Goal: Check status

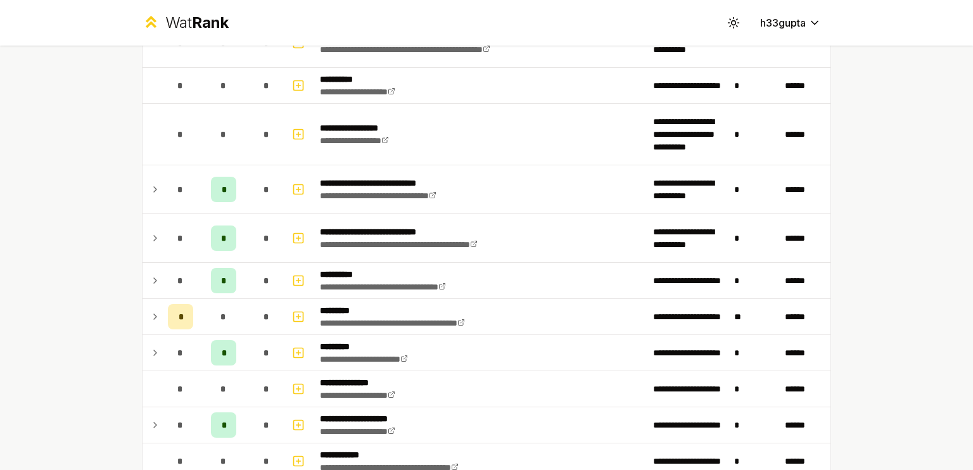
scroll to position [1383, 0]
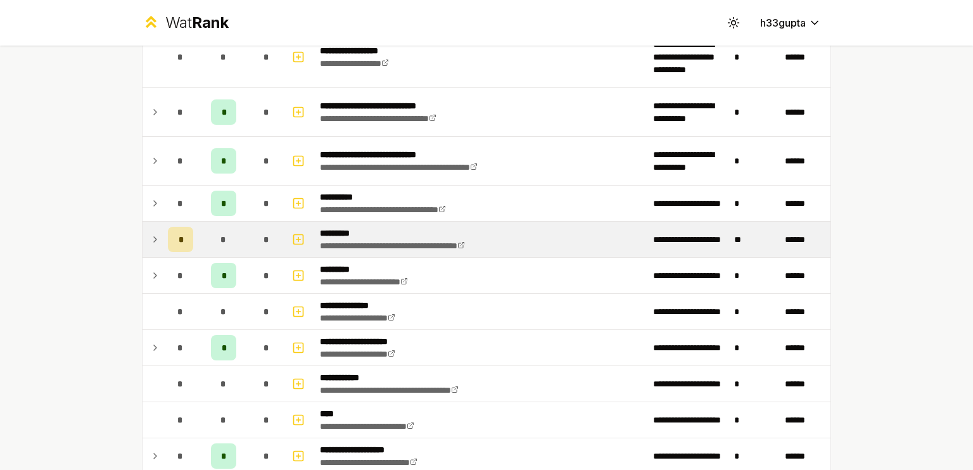
click at [154, 237] on icon at bounding box center [155, 239] width 3 height 5
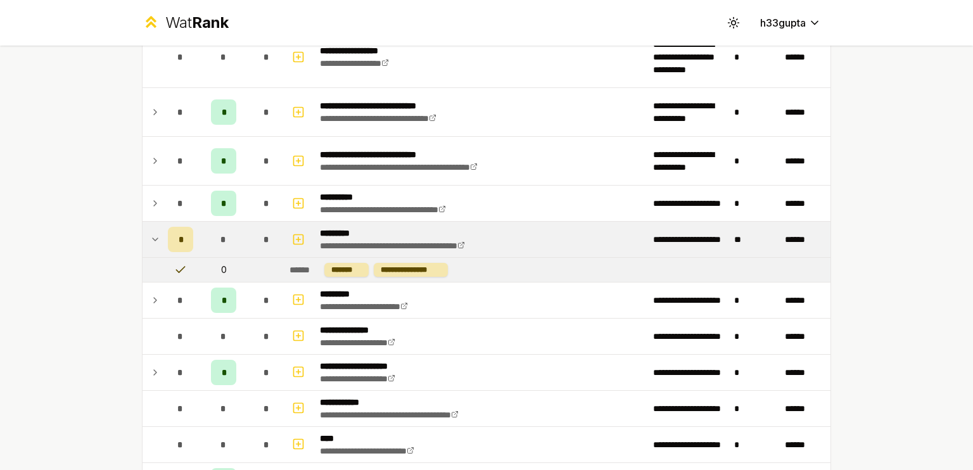
click at [150, 233] on icon at bounding box center [155, 239] width 10 height 15
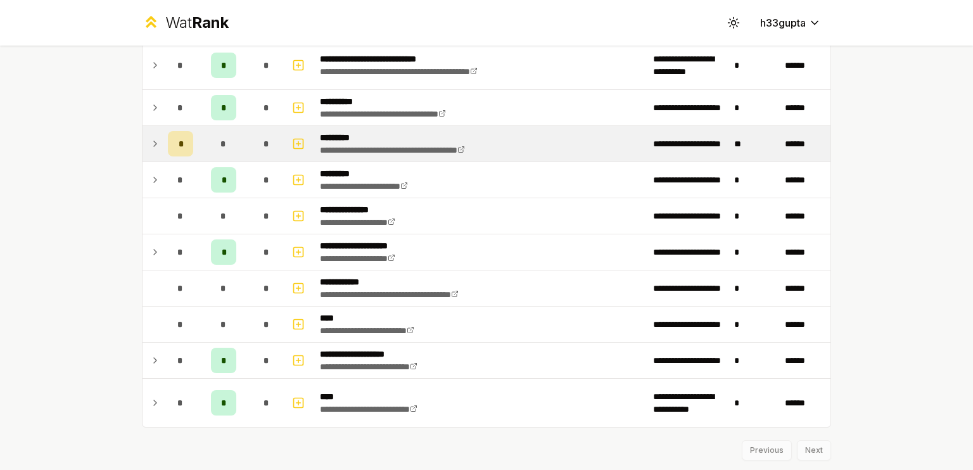
scroll to position [1508, 0]
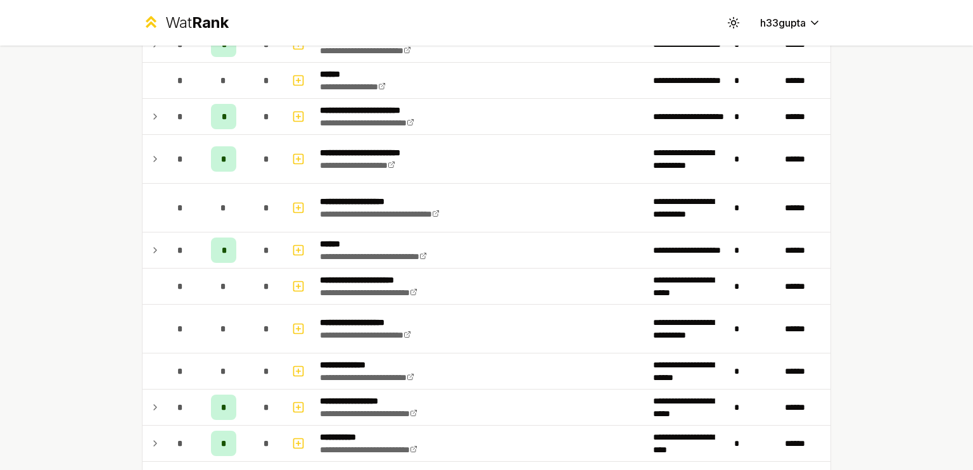
scroll to position [1508, 0]
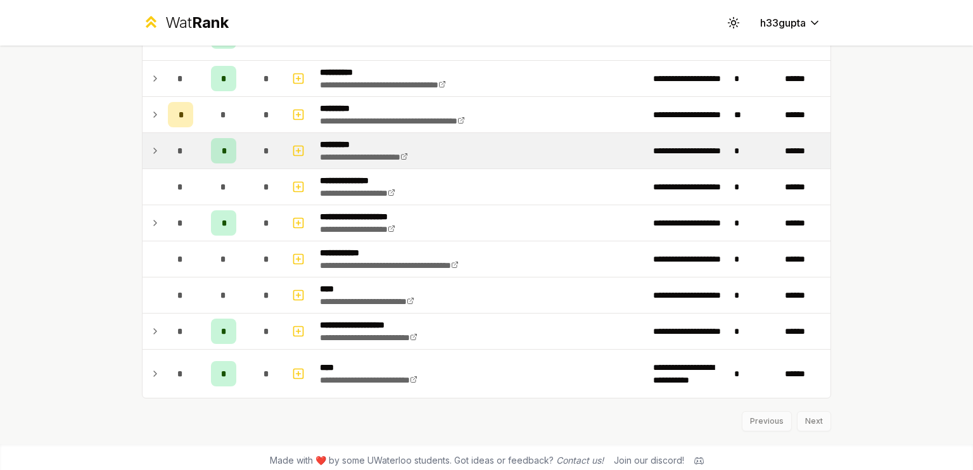
click at [154, 146] on icon at bounding box center [155, 150] width 10 height 15
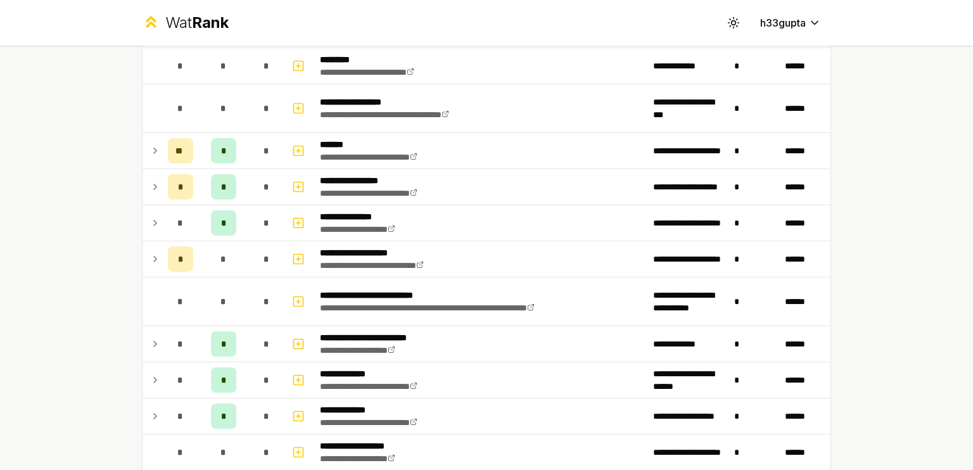
scroll to position [0, 0]
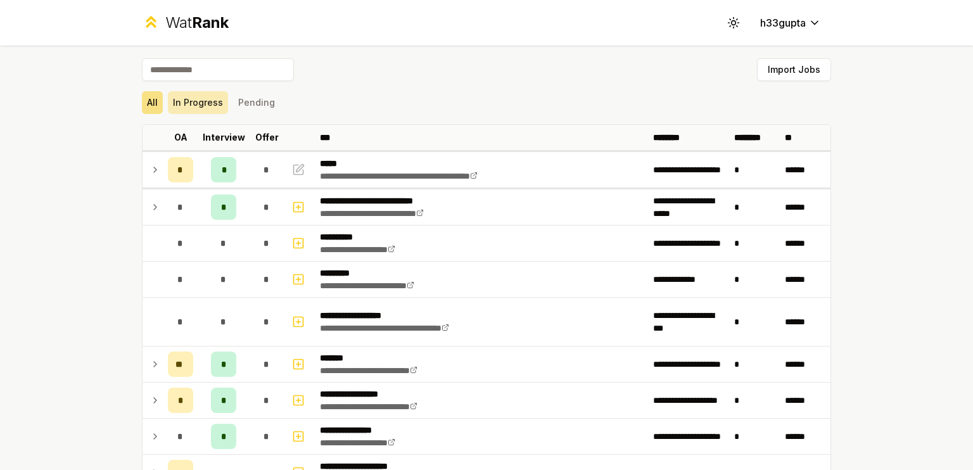
click at [202, 112] on button "In Progress" at bounding box center [198, 102] width 60 height 23
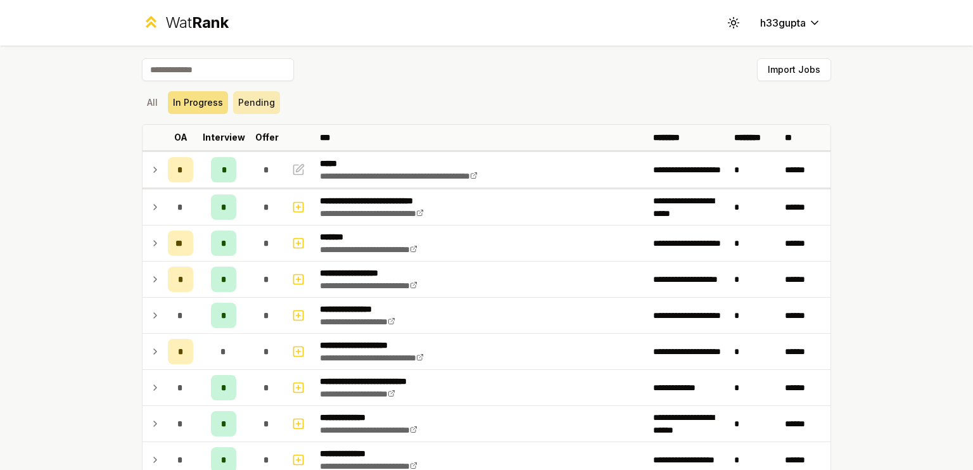
click at [246, 107] on button "Pending" at bounding box center [256, 102] width 47 height 23
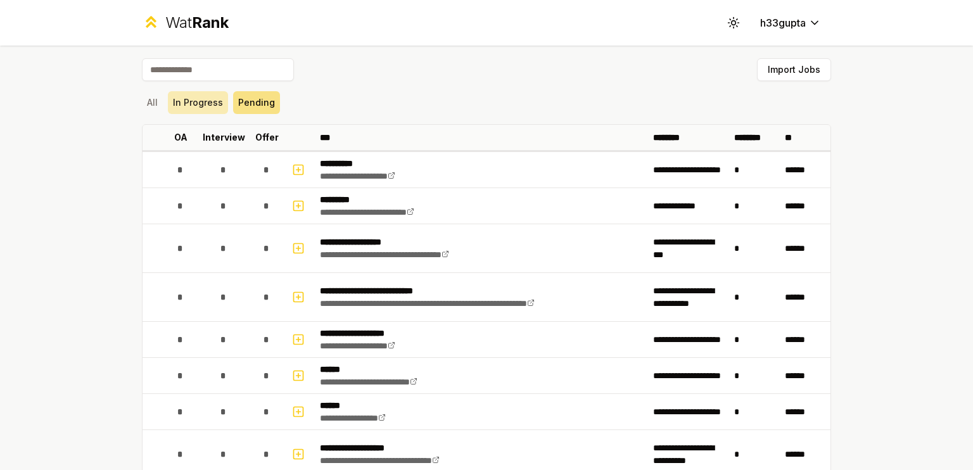
click at [193, 101] on button "In Progress" at bounding box center [198, 102] width 60 height 23
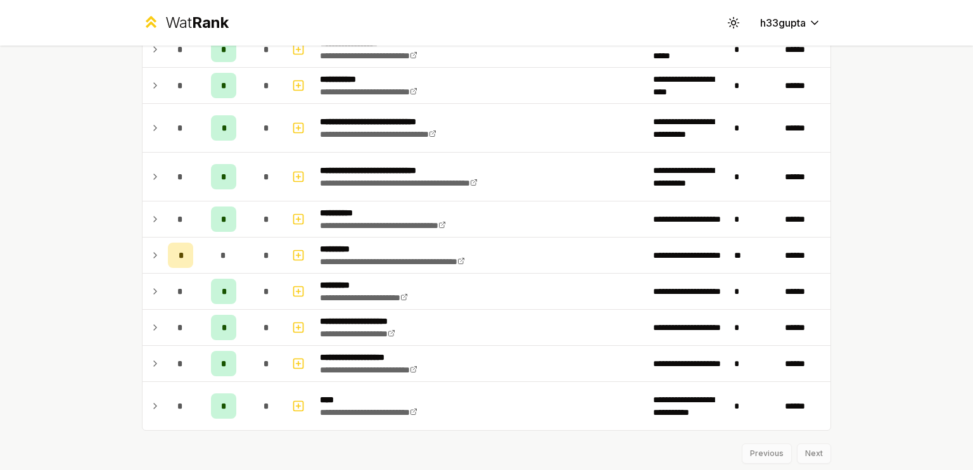
scroll to position [759, 0]
